Goal: Download file/media

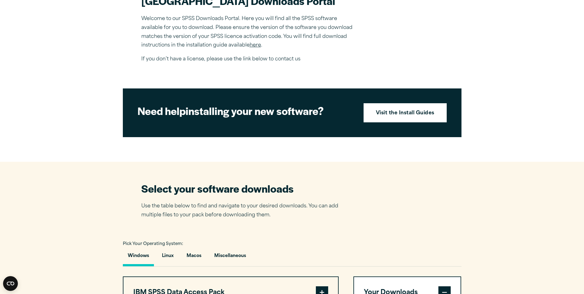
scroll to position [216, 0]
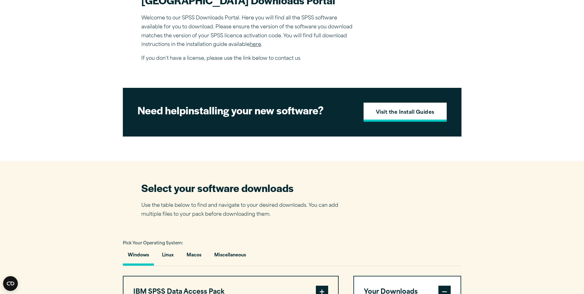
click at [407, 117] on strong "Visit the Install Guides" at bounding box center [405, 113] width 59 height 8
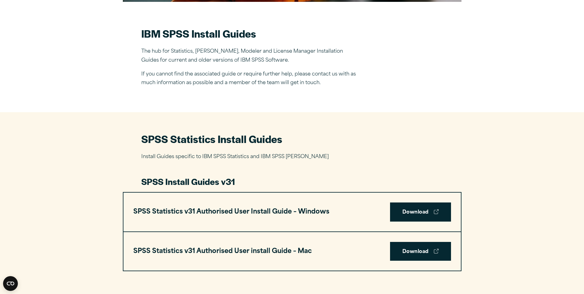
scroll to position [216, 0]
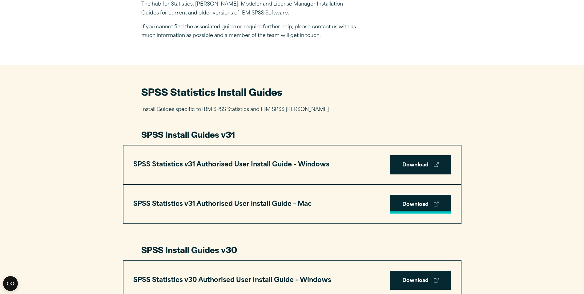
click at [415, 208] on link "Download" at bounding box center [420, 204] width 61 height 19
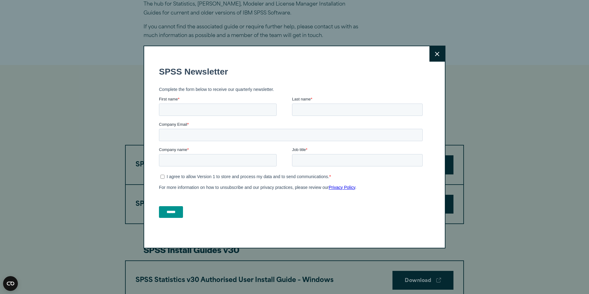
click at [435, 57] on button "Close" at bounding box center [436, 53] width 15 height 15
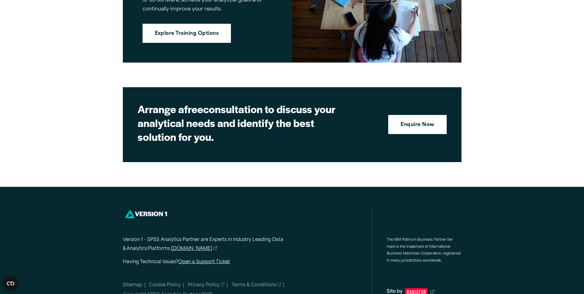
scroll to position [1647, 0]
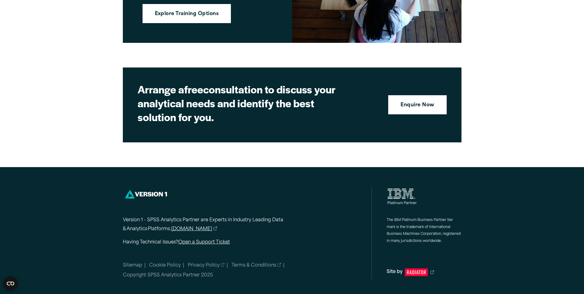
drag, startPoint x: 210, startPoint y: 218, endPoint x: 212, endPoint y: 258, distance: 39.5
drag, startPoint x: 212, startPoint y: 258, endPoint x: 560, endPoint y: 112, distance: 377.1
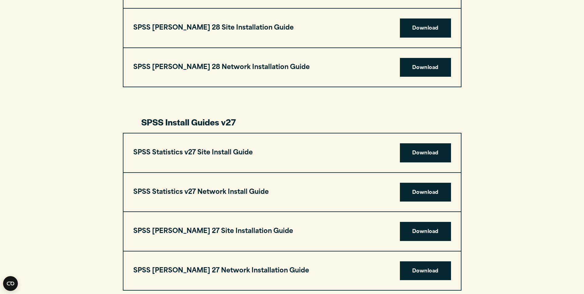
scroll to position [938, 0]
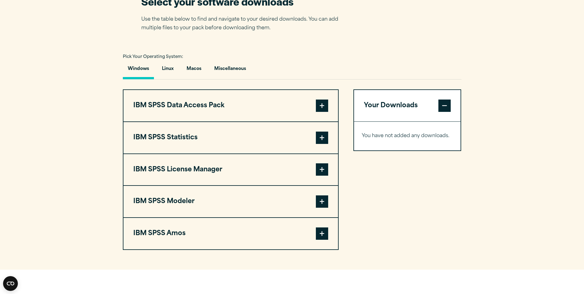
scroll to position [400, 0]
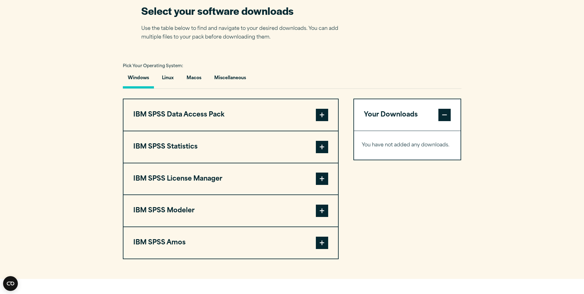
click at [440, 116] on span at bounding box center [445, 115] width 12 height 12
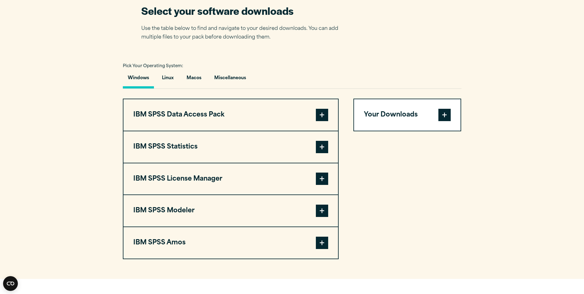
click at [443, 129] on button "Your Downloads" at bounding box center [407, 114] width 107 height 31
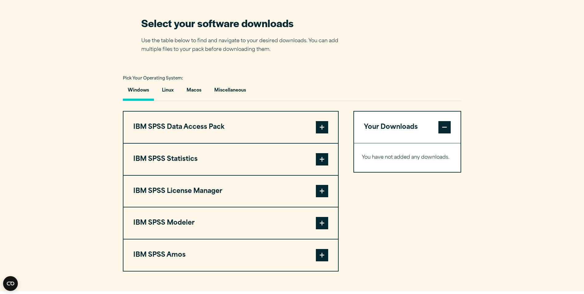
scroll to position [386, 0]
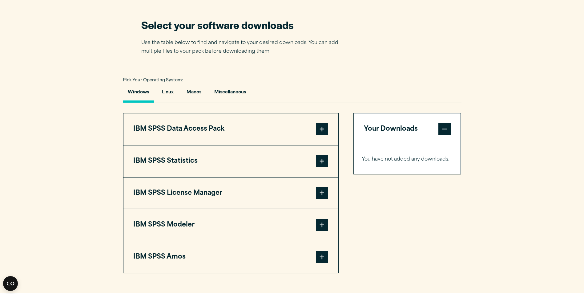
click at [319, 132] on span at bounding box center [322, 129] width 12 height 12
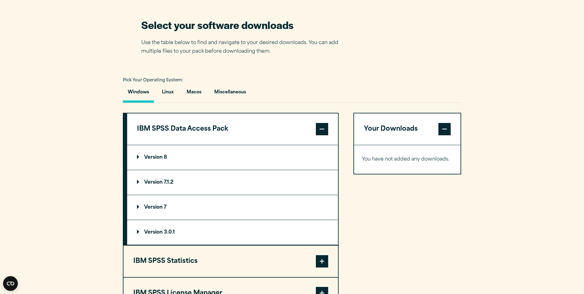
click at [319, 132] on span at bounding box center [322, 129] width 12 height 12
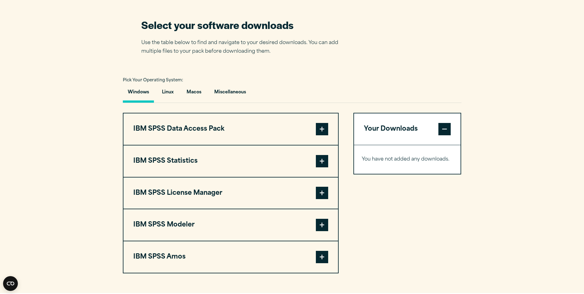
click at [319, 161] on span at bounding box center [322, 161] width 12 height 12
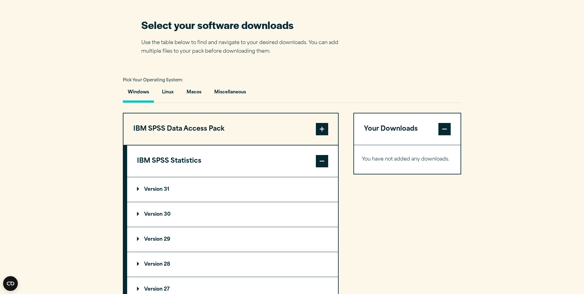
click at [318, 161] on span at bounding box center [322, 161] width 12 height 12
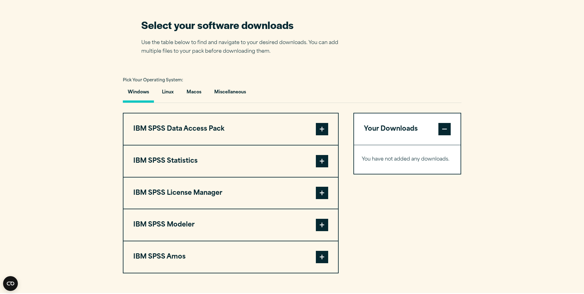
click at [315, 187] on button "IBM SPSS License Manager" at bounding box center [230, 192] width 215 height 31
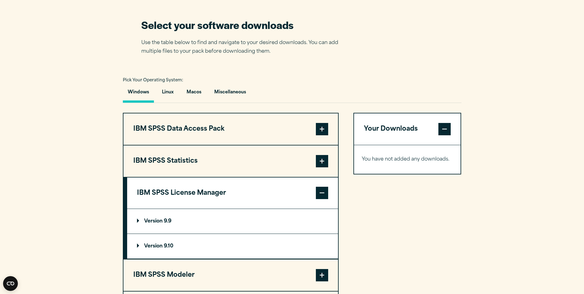
click at [314, 187] on button "IBM SPSS License Manager" at bounding box center [232, 192] width 211 height 31
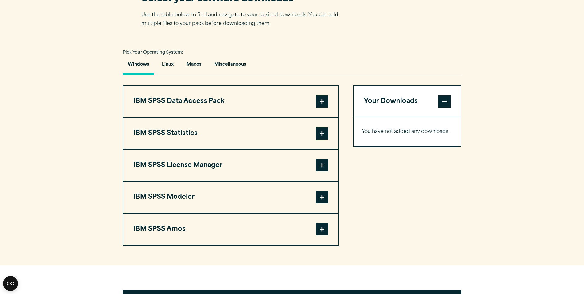
scroll to position [540, 0]
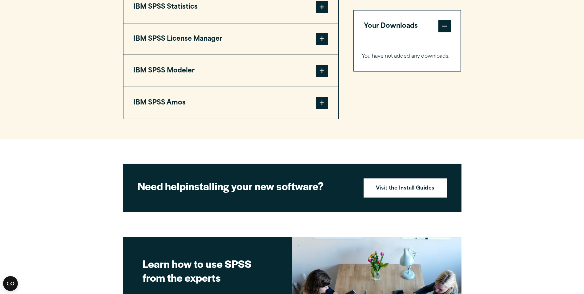
click at [318, 74] on span at bounding box center [322, 71] width 12 height 12
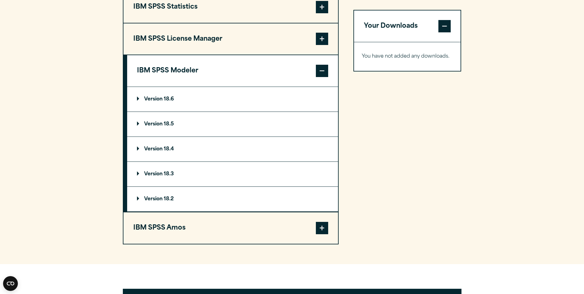
click at [319, 74] on span at bounding box center [322, 71] width 12 height 12
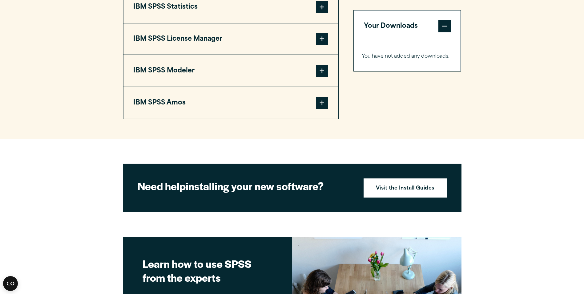
click at [313, 107] on button "IBM SPSS Amos" at bounding box center [230, 102] width 215 height 31
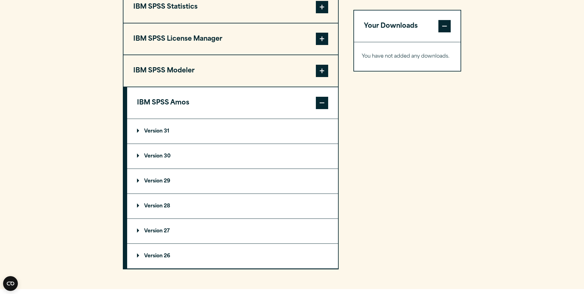
click at [313, 107] on button "IBM SPSS Amos" at bounding box center [232, 102] width 211 height 31
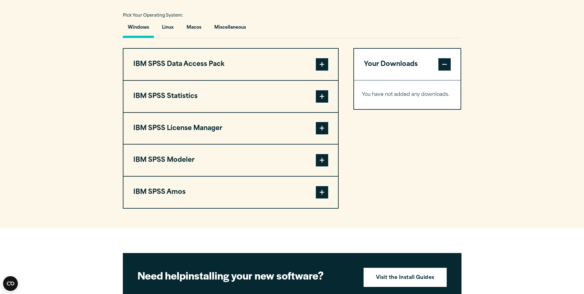
scroll to position [448, 0]
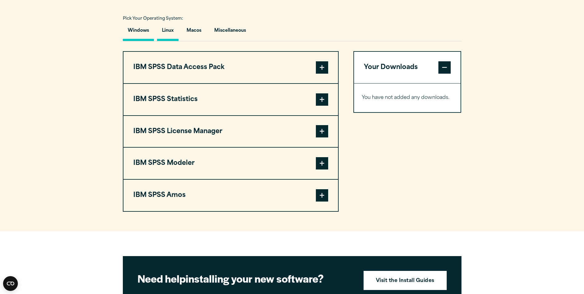
click at [165, 33] on button "Linux" at bounding box center [168, 32] width 22 height 18
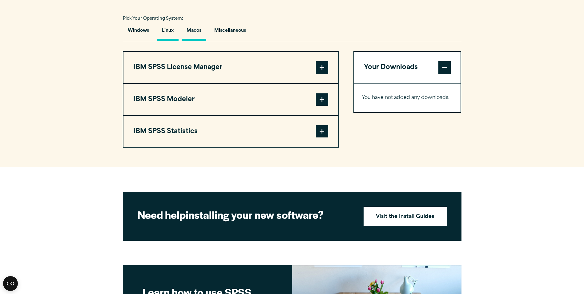
drag, startPoint x: 188, startPoint y: 34, endPoint x: 186, endPoint y: 38, distance: 4.5
click at [188, 36] on button "Macos" at bounding box center [194, 32] width 25 height 18
drag, startPoint x: 229, startPoint y: 43, endPoint x: 234, endPoint y: 33, distance: 10.5
click at [233, 33] on button "Miscellaneous" at bounding box center [230, 32] width 42 height 18
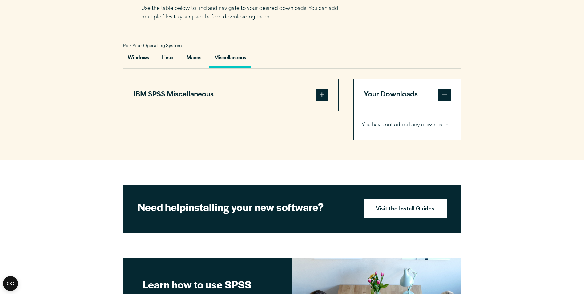
scroll to position [417, 0]
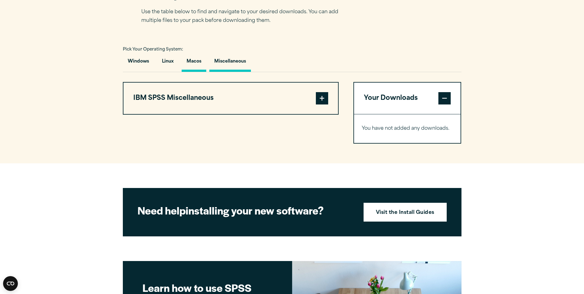
click at [197, 58] on button "Macos" at bounding box center [194, 63] width 25 height 18
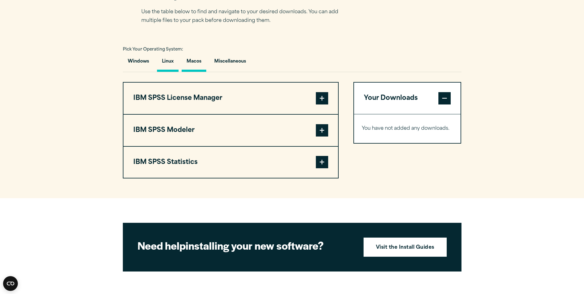
click at [173, 58] on button "Linux" at bounding box center [168, 63] width 22 height 18
click at [170, 59] on button "Linux" at bounding box center [168, 63] width 22 height 18
click at [131, 64] on button "Windows" at bounding box center [138, 63] width 31 height 18
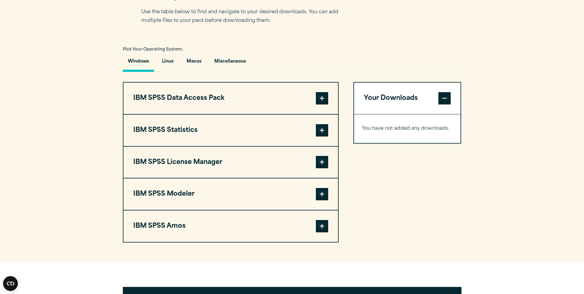
click at [323, 129] on span at bounding box center [322, 130] width 12 height 12
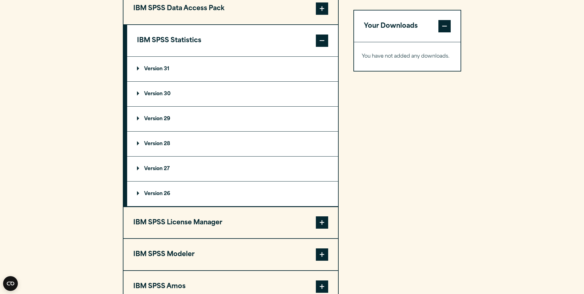
scroll to position [509, 0]
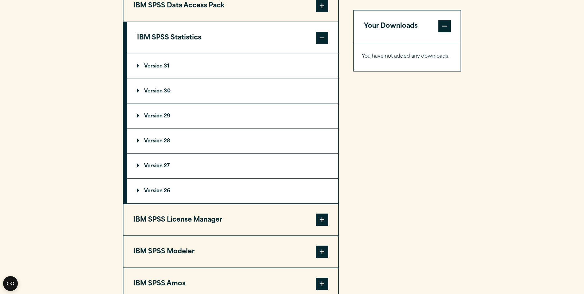
click at [153, 59] on summary "Version 31" at bounding box center [232, 66] width 211 height 25
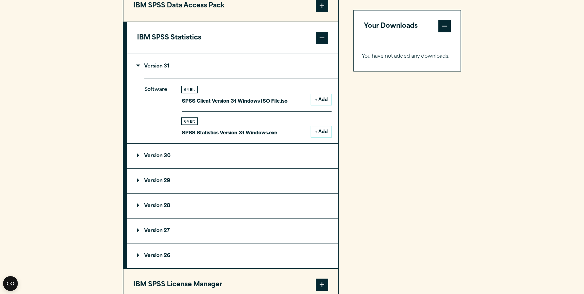
click at [159, 51] on button "IBM SPSS Statistics" at bounding box center [232, 37] width 211 height 31
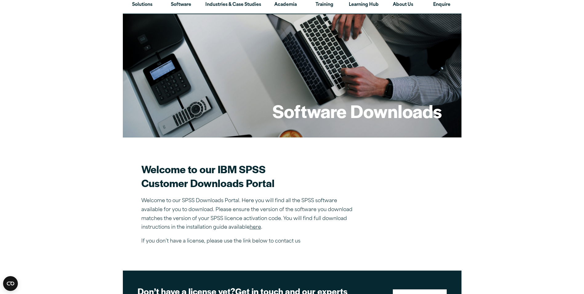
scroll to position [0, 0]
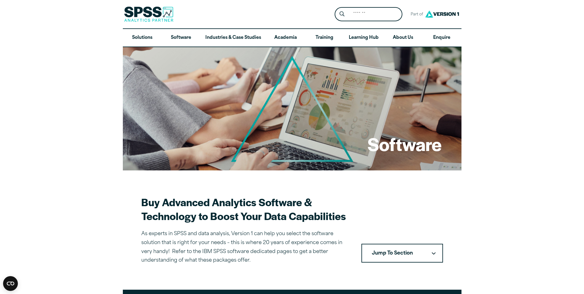
drag, startPoint x: 94, startPoint y: 185, endPoint x: 559, endPoint y: 205, distance: 464.8
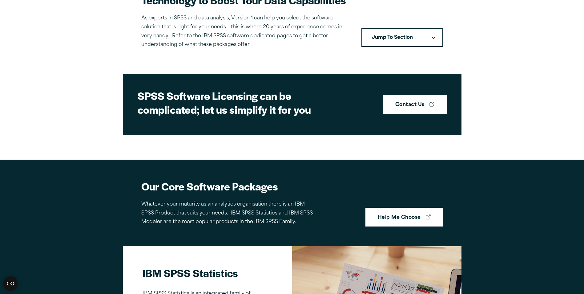
scroll to position [31, 0]
